Goal: Navigation & Orientation: Find specific page/section

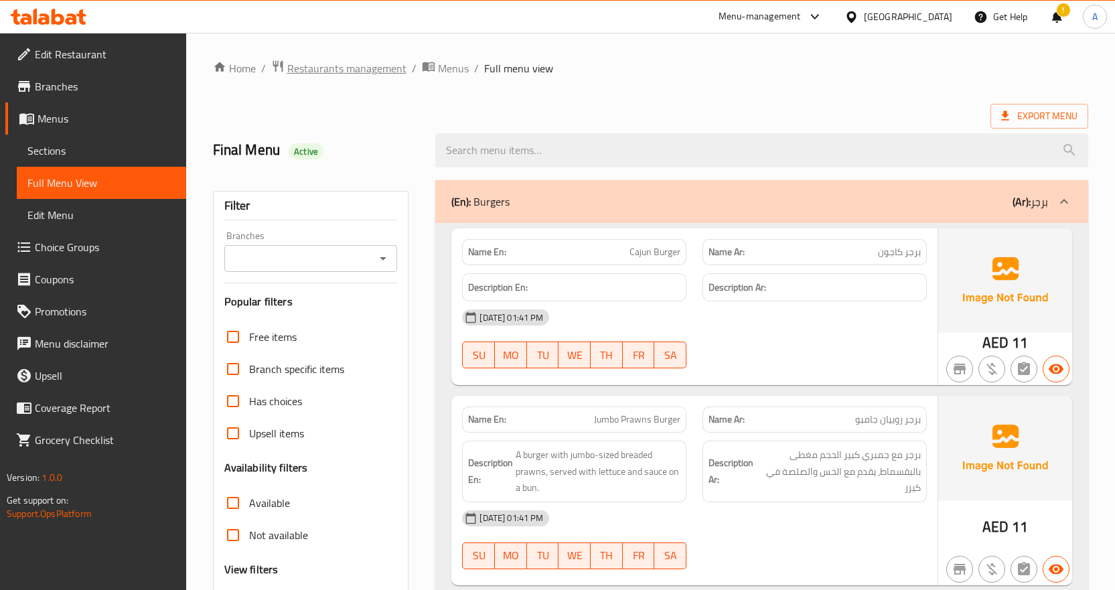
click at [331, 60] on span "Restaurants management" at bounding box center [346, 68] width 119 height 16
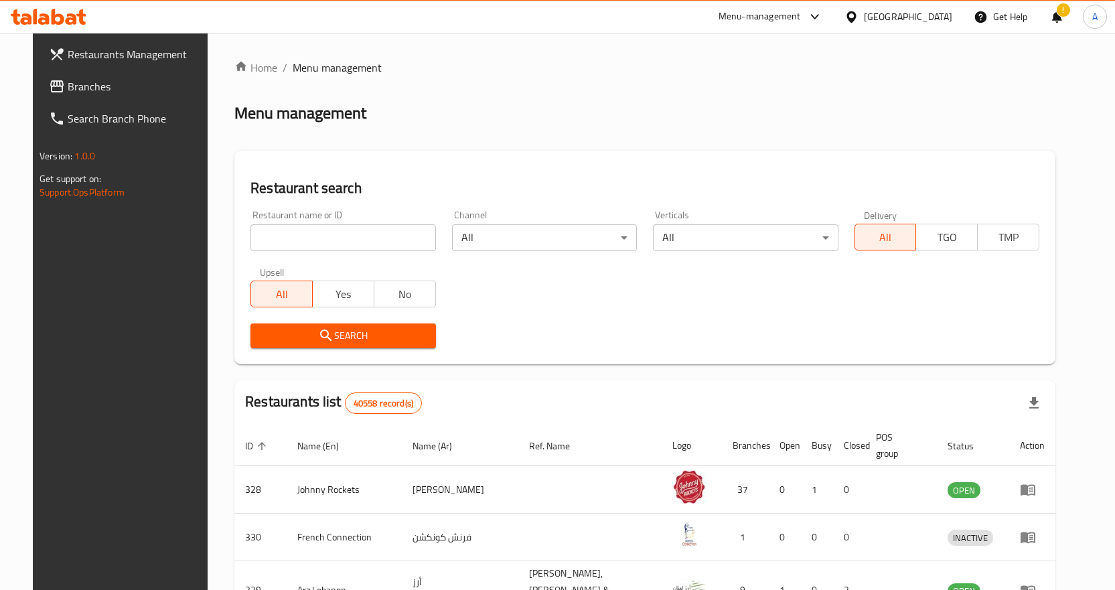
click at [890, 16] on div "[GEOGRAPHIC_DATA]" at bounding box center [908, 16] width 88 height 15
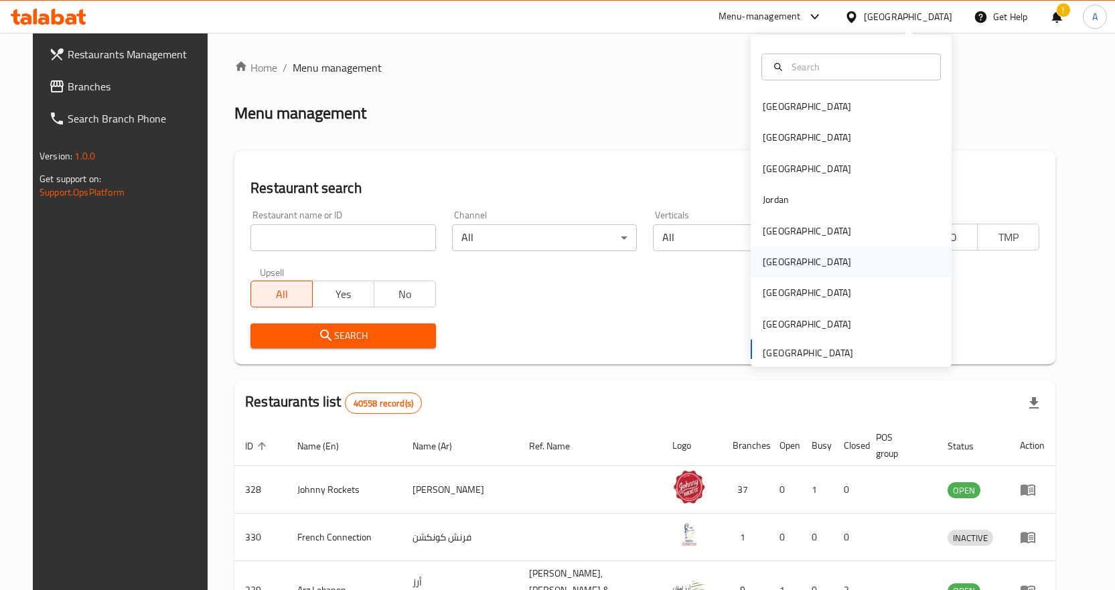
click at [798, 262] on div "[GEOGRAPHIC_DATA]" at bounding box center [851, 261] width 201 height 31
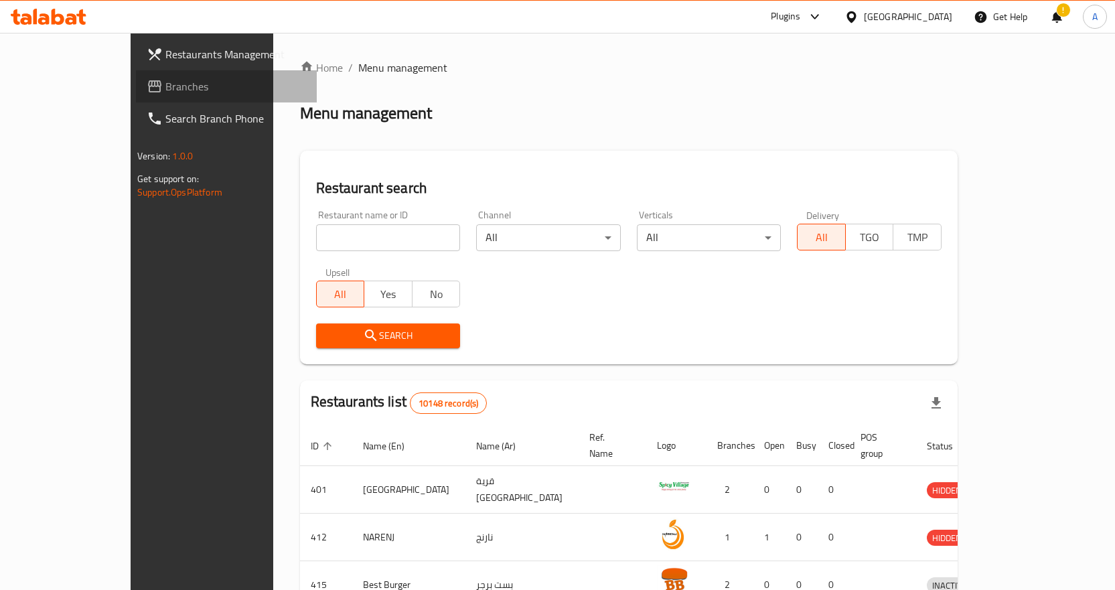
click at [165, 92] on span "Branches" at bounding box center [235, 86] width 141 height 16
